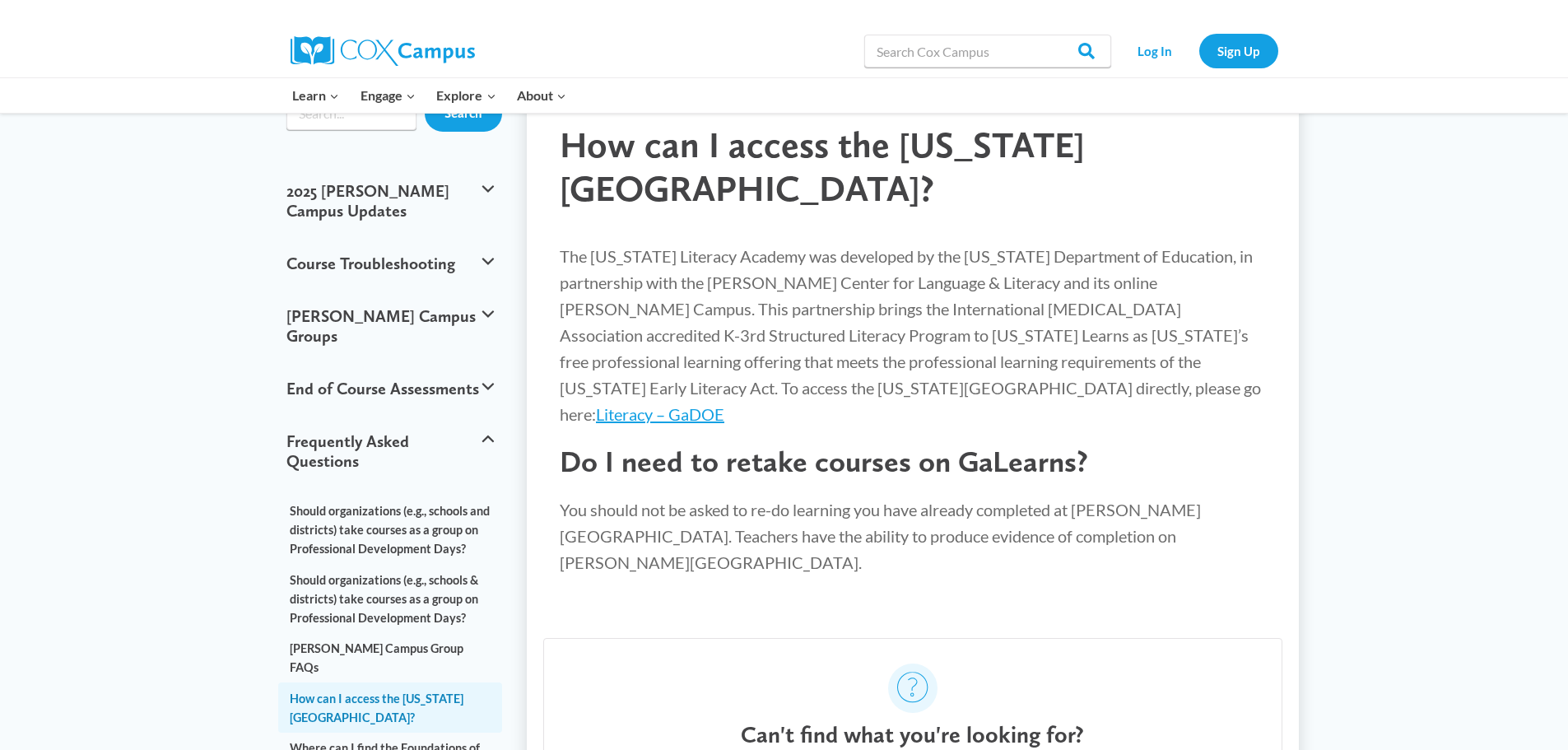
scroll to position [114, 0]
click at [724, 403] on link "Literacy – GaDOE" at bounding box center [660, 413] width 128 height 19
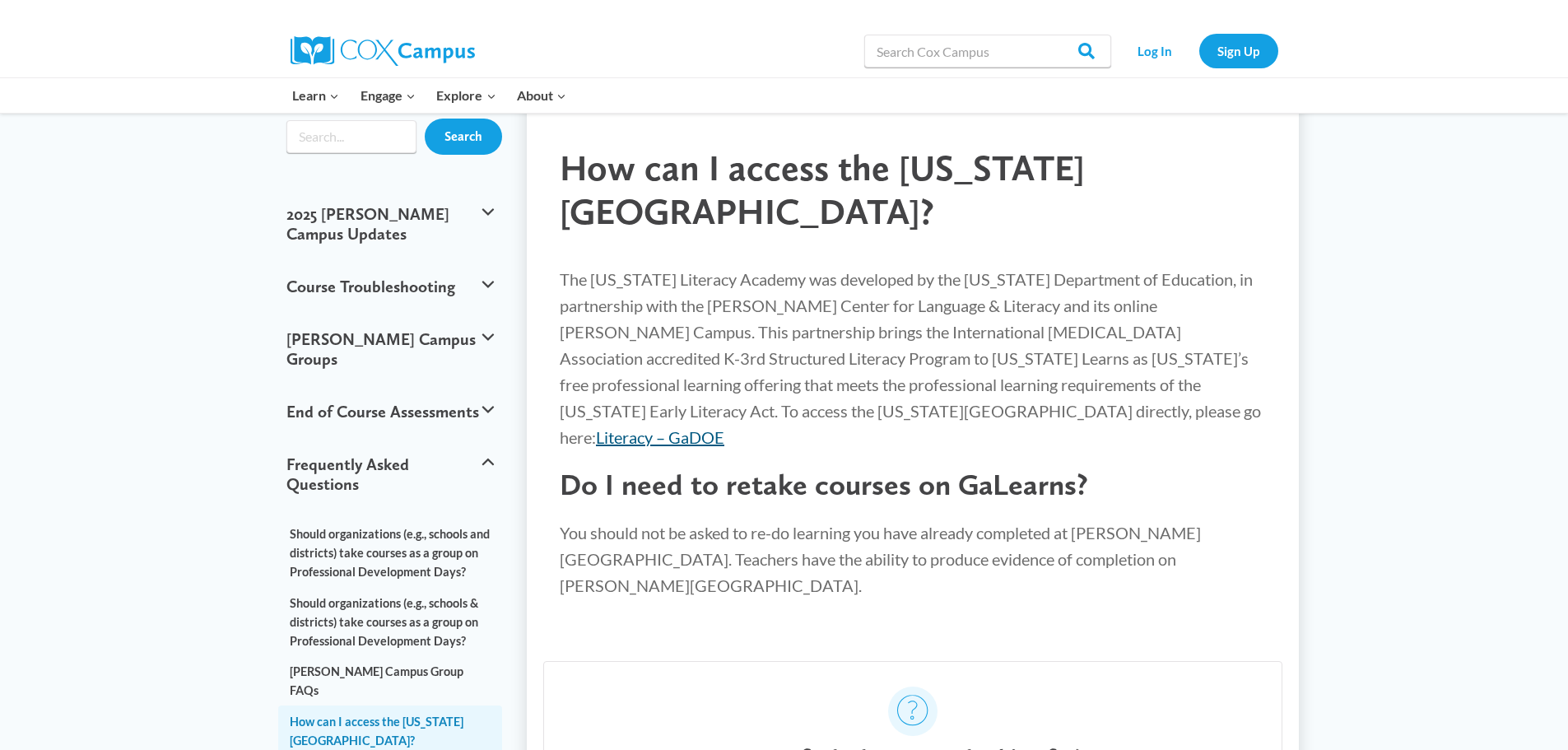
scroll to position [0, 0]
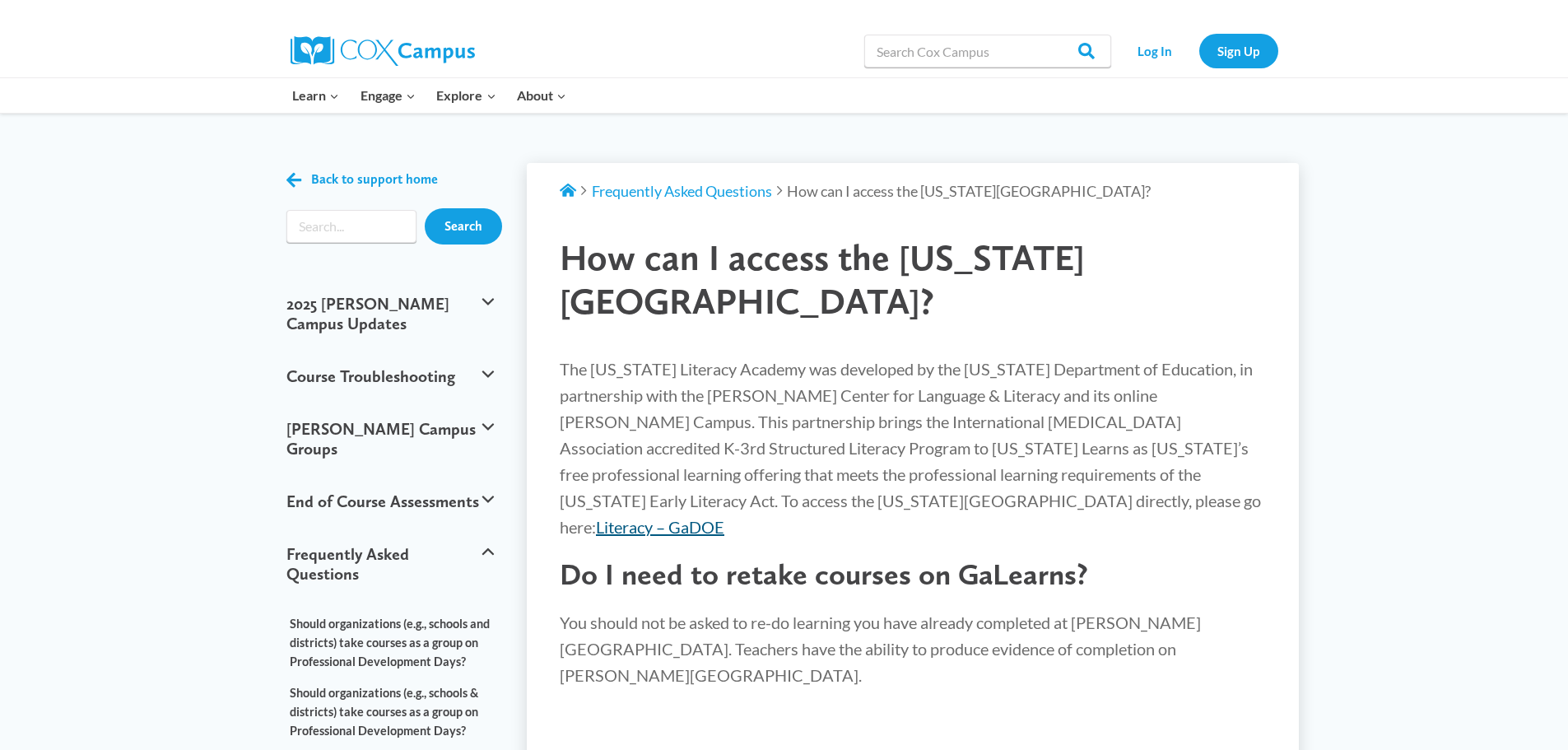
click at [724, 517] on link "Literacy – GaDOE" at bounding box center [660, 526] width 128 height 19
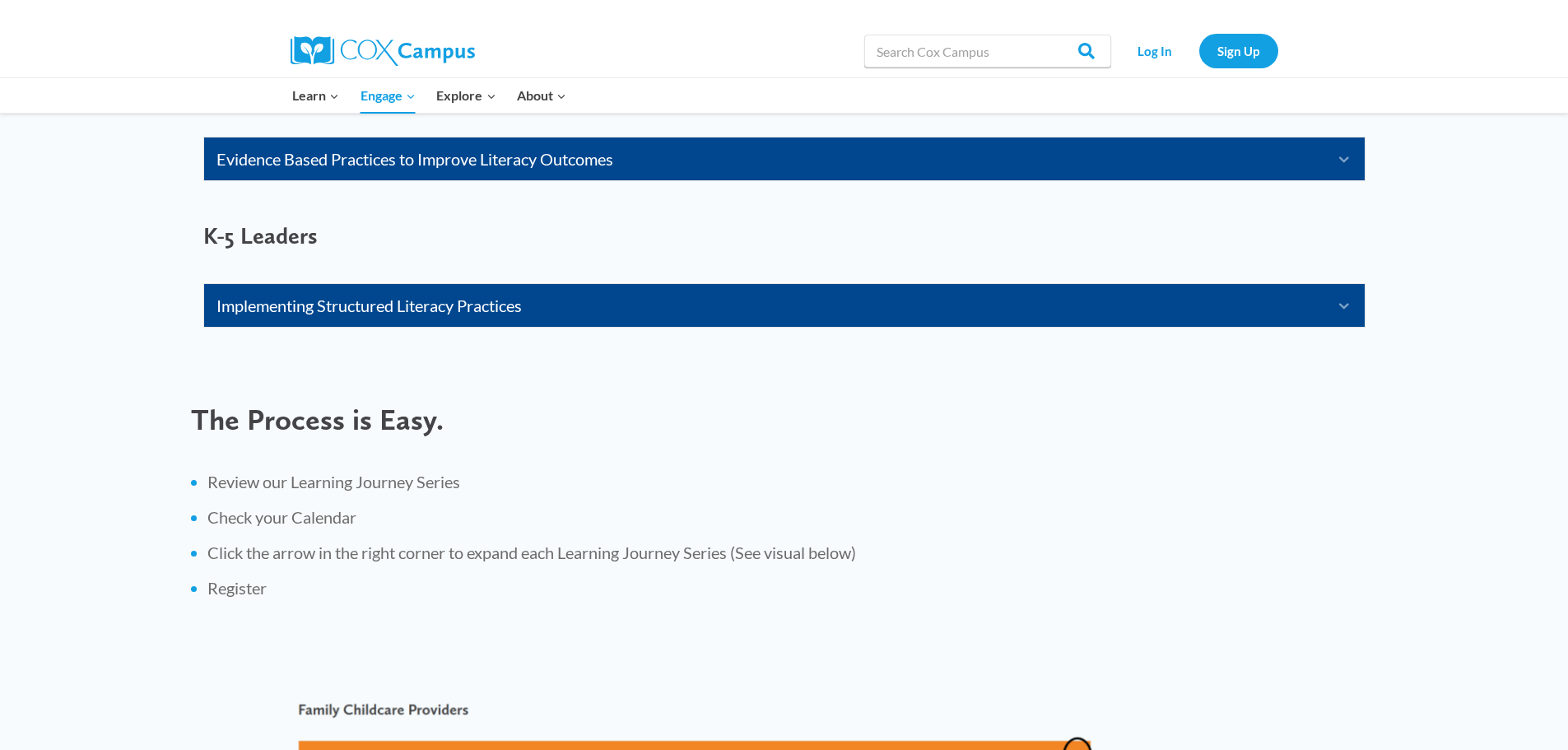
scroll to position [1416, 0]
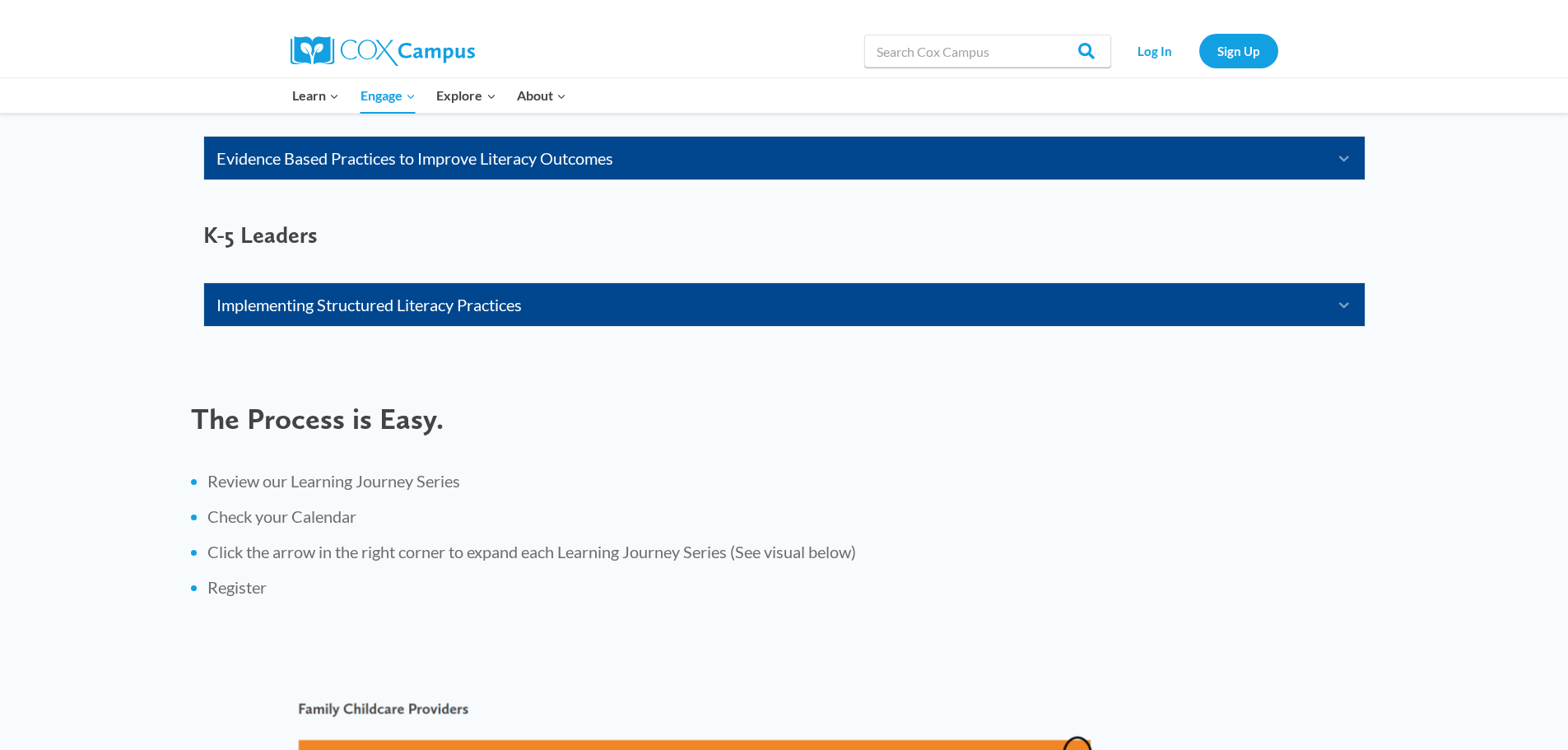
click at [1345, 302] on icon "Expand" at bounding box center [1337, 305] width 29 height 26
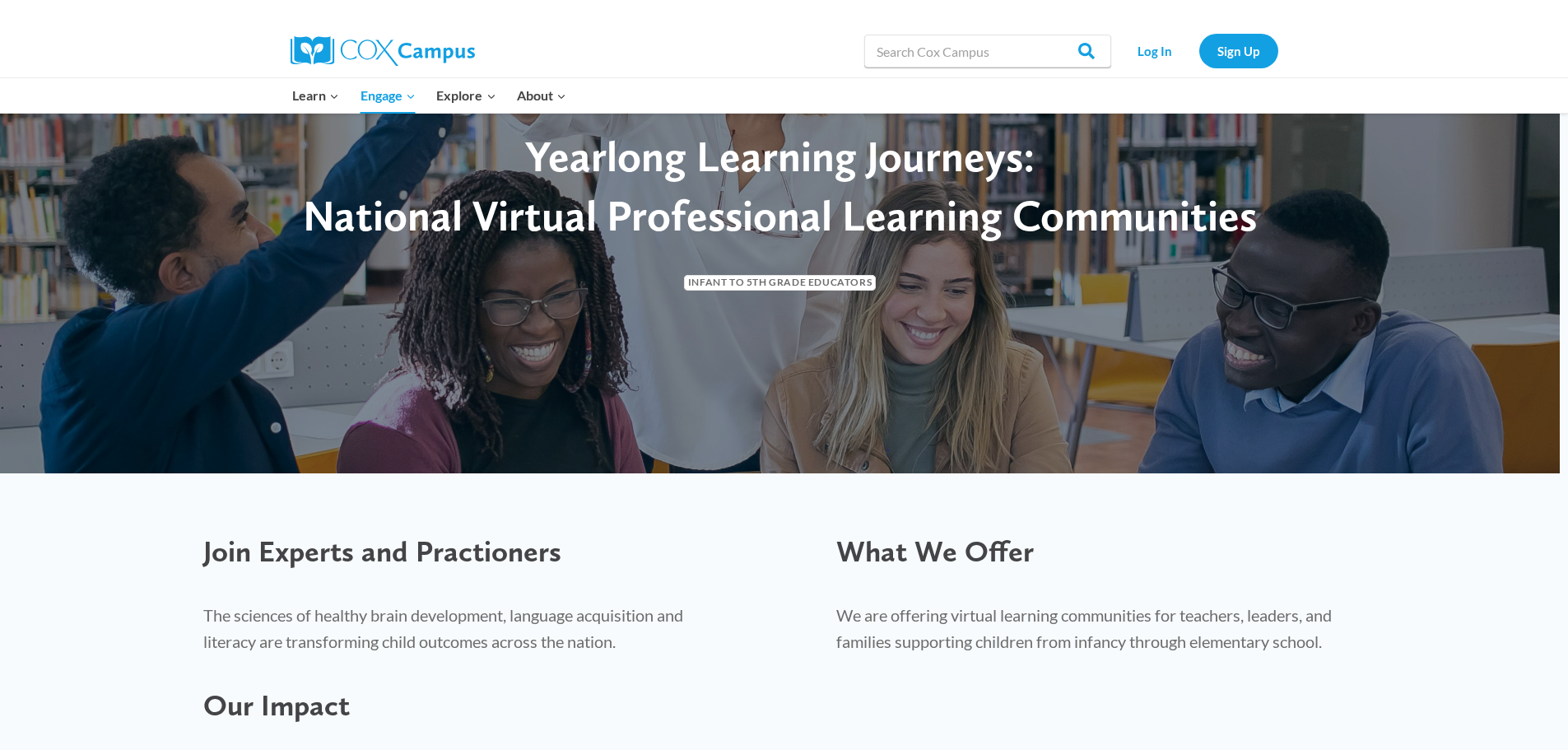
scroll to position [0, 0]
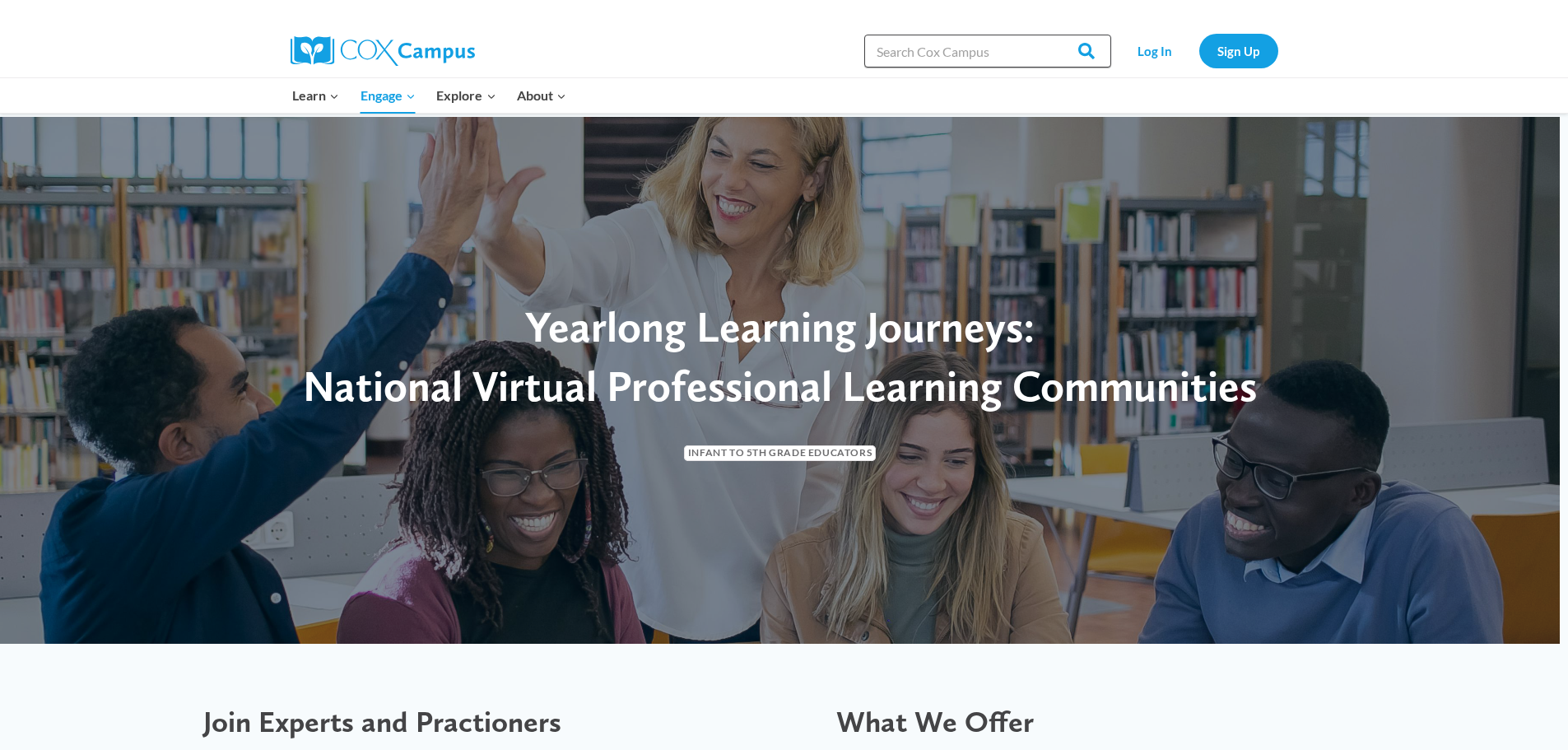
click at [939, 58] on input "Search in [URL][DOMAIN_NAME]" at bounding box center [987, 50] width 247 height 33
type input "science of reading"
click at [1088, 48] on input "Search" at bounding box center [1079, 50] width 64 height 33
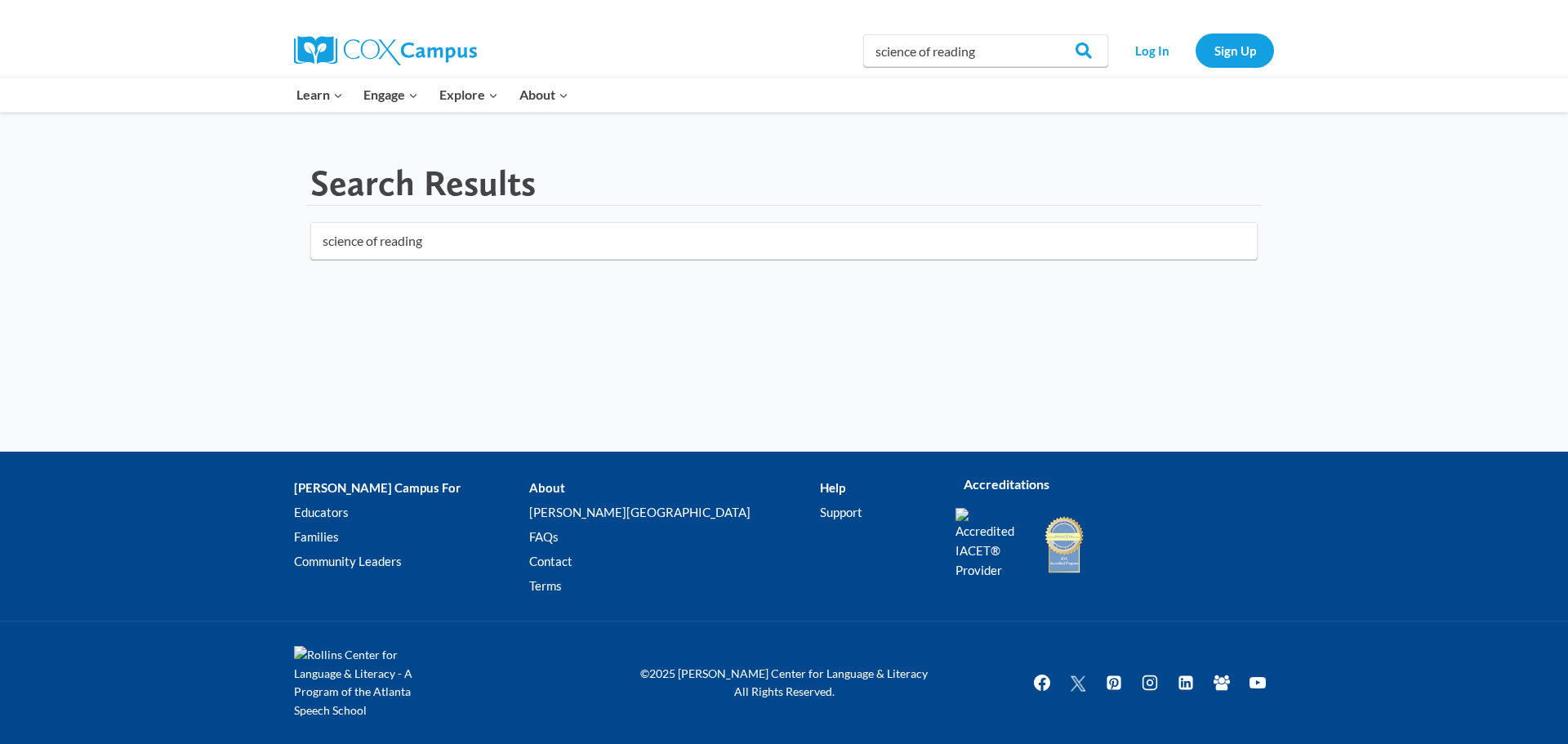
click at [746, 251] on input "science of reading" at bounding box center [783, 240] width 947 height 38
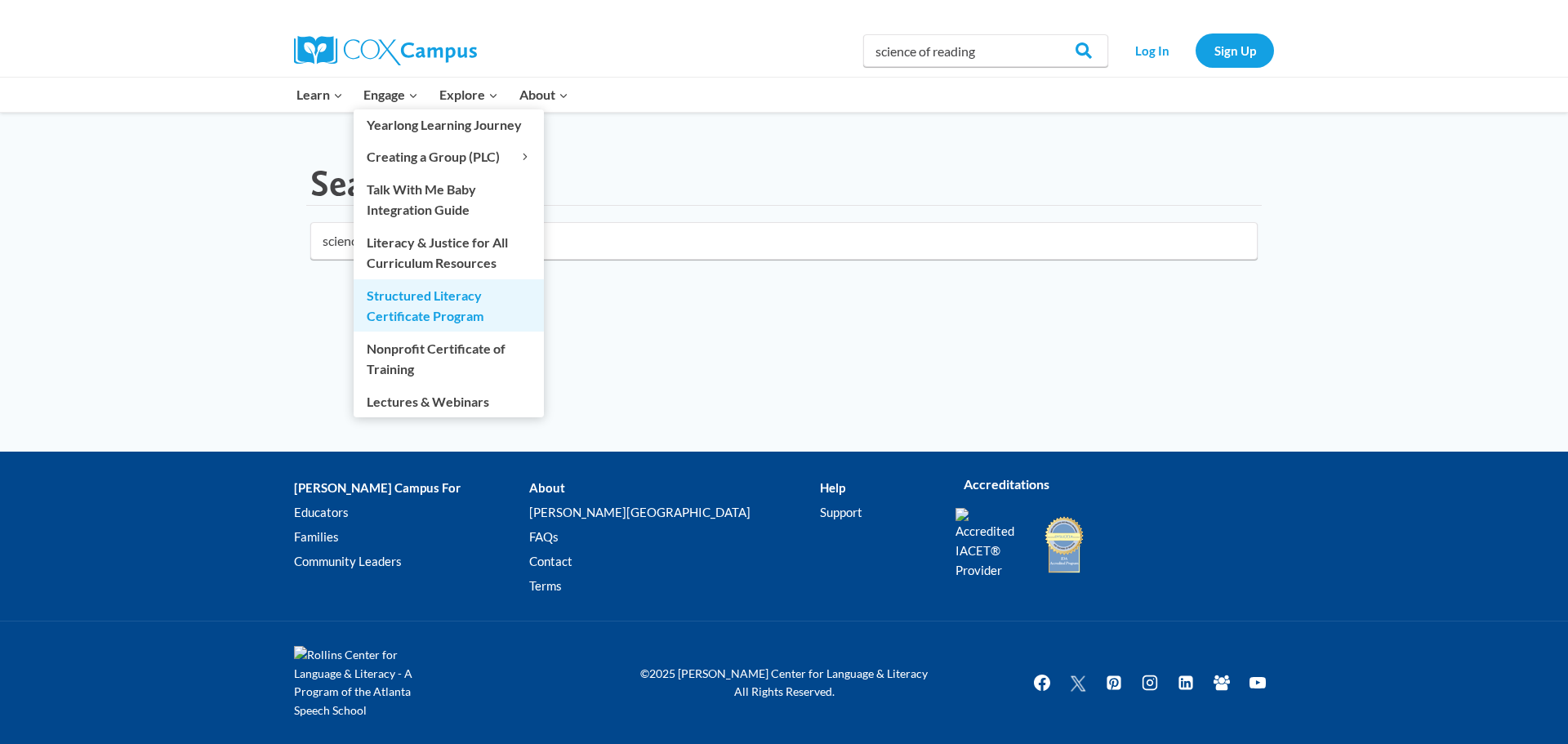
click at [414, 313] on link "Structured Literacy Certificate Program" at bounding box center [449, 306] width 190 height 52
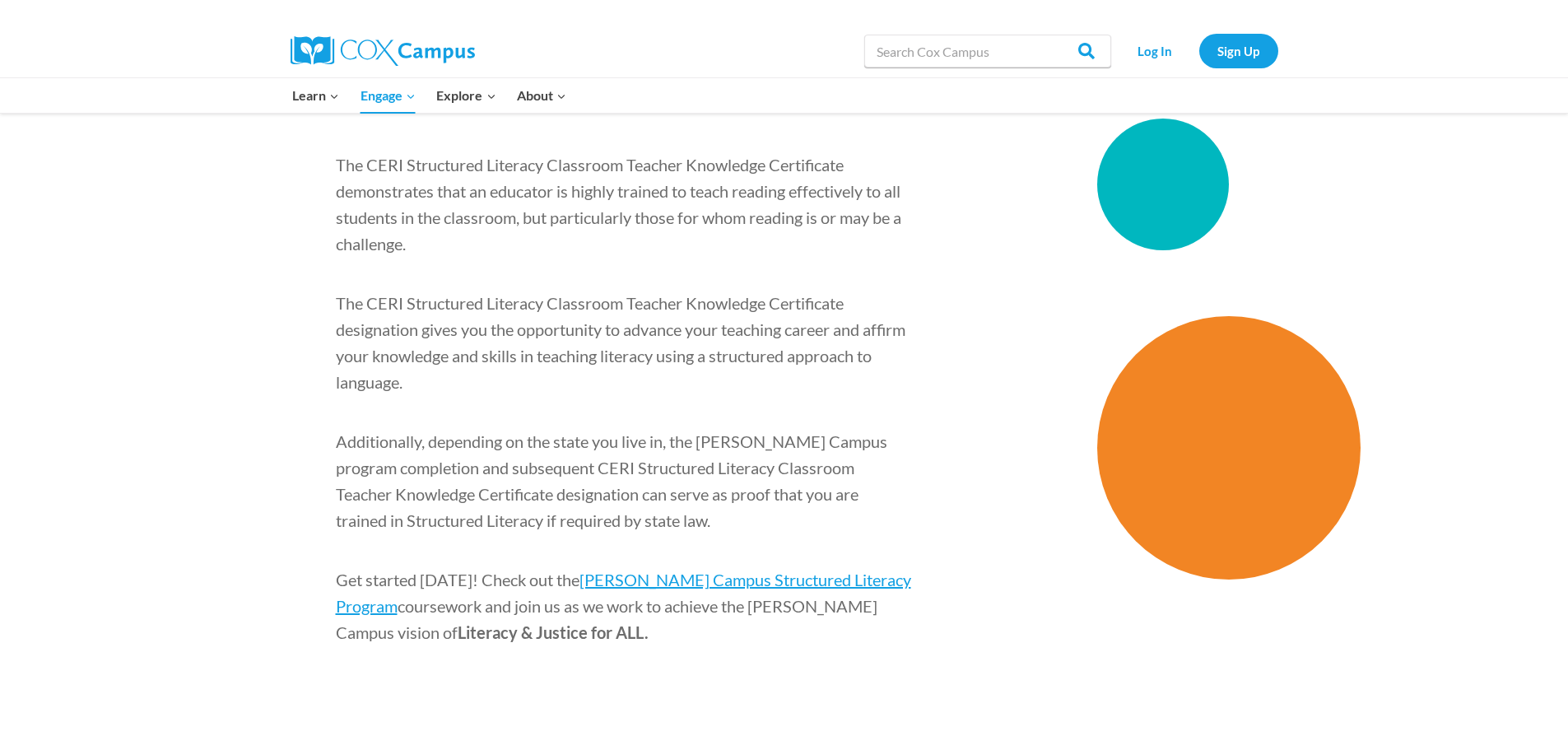
scroll to position [2405, 0]
click at [731, 569] on span "[PERSON_NAME] Campus Structured Literacy Program" at bounding box center [624, 592] width 575 height 46
